Goal: Browse casually

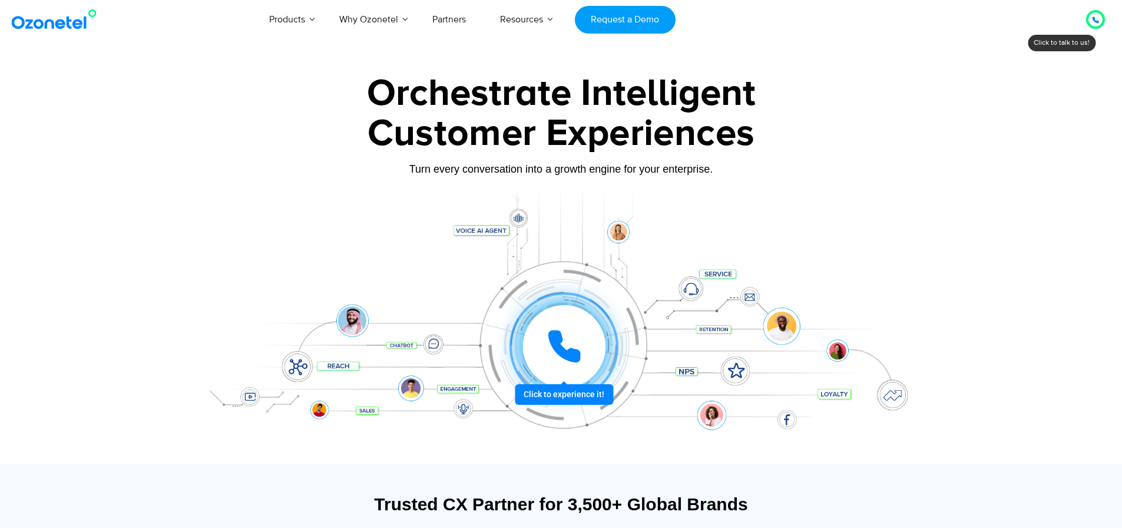
click at [1096, 31] on div at bounding box center [1095, 19] width 23 height 23
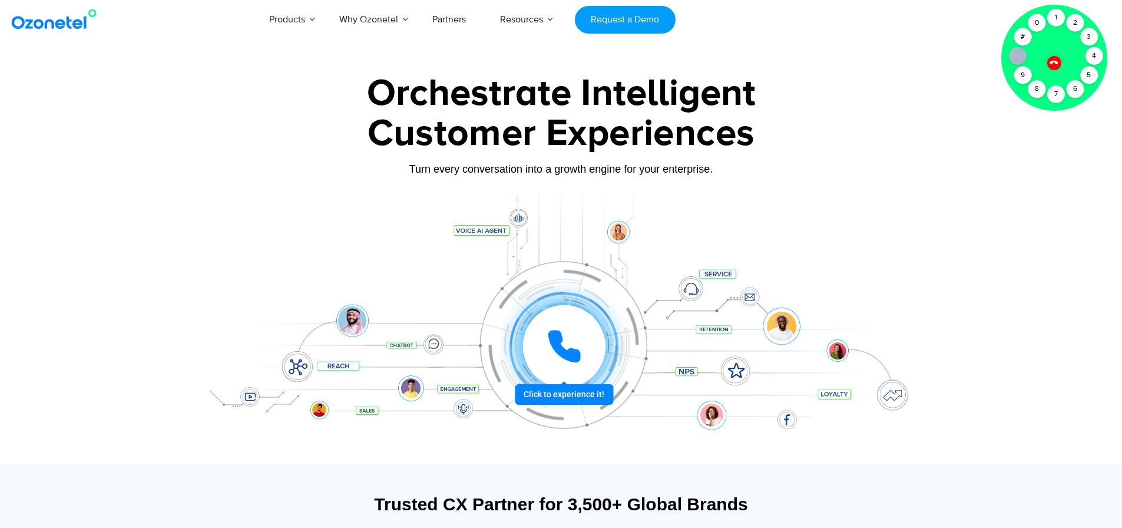
click at [40, 19] on img at bounding box center [56, 19] width 95 height 21
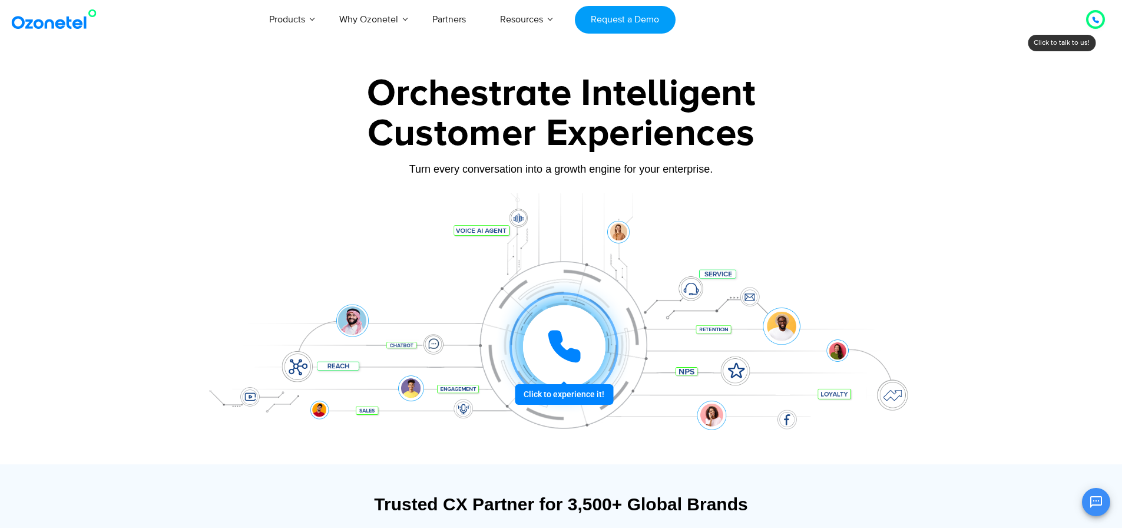
click at [554, 367] on div at bounding box center [564, 346] width 82 height 82
drag, startPoint x: 1036, startPoint y: 0, endPoint x: 907, endPoint y: 95, distance: 160.4
click at [907, 95] on div "Orchestrate Intelligent" at bounding box center [561, 94] width 736 height 38
